Goal: Find specific page/section: Find specific page/section

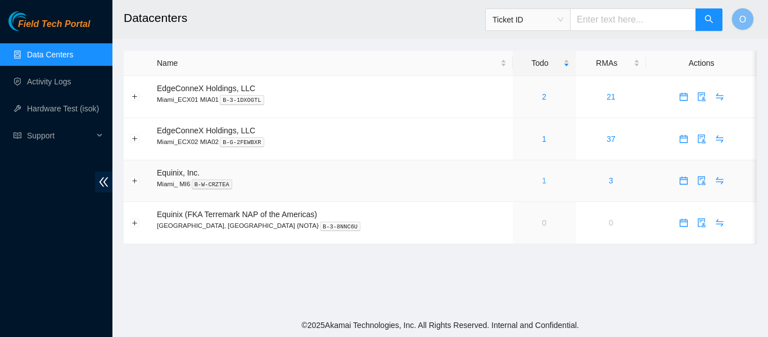
click at [542, 181] on link "1" at bounding box center [544, 180] width 4 height 9
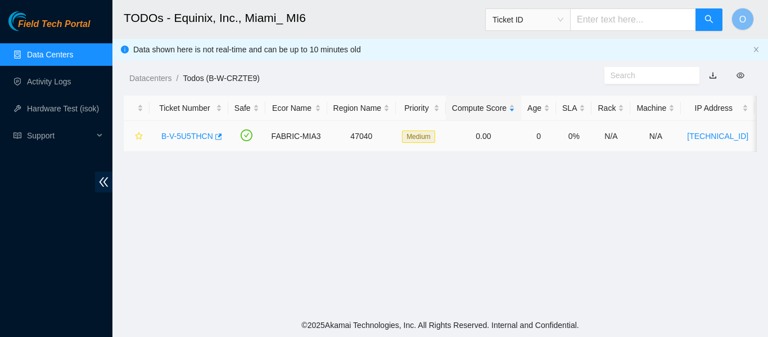
click at [189, 135] on link "B-V-5U5THCN" at bounding box center [187, 136] width 52 height 9
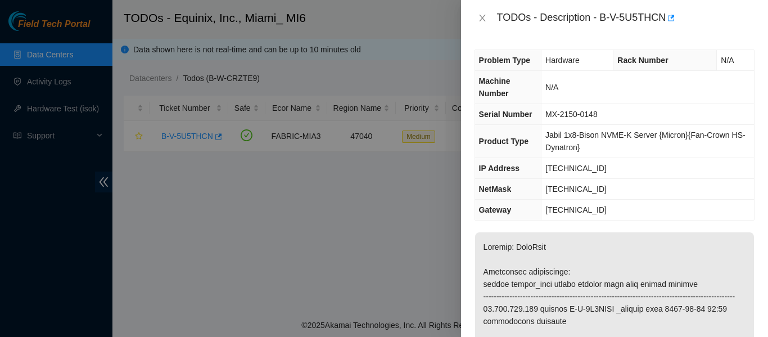
click at [253, 199] on div at bounding box center [384, 168] width 768 height 337
click at [479, 19] on icon "close" at bounding box center [482, 17] width 9 height 9
